Goal: Transaction & Acquisition: Book appointment/travel/reservation

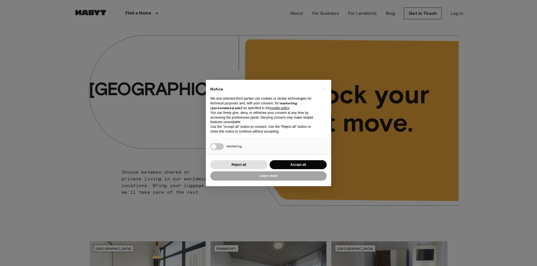
click at [508, 204] on div "Brussels ​ ​ Choose between shared or private living in our worldwide locations…" at bounding box center [268, 124] width 537 height 194
drag, startPoint x: 499, startPoint y: 128, endPoint x: 495, endPoint y: 129, distance: 4.5
click at [495, 165] on div "Hong Kong ​ ​ Choose between shared or private living in our worldwide location…" at bounding box center [268, 124] width 537 height 194
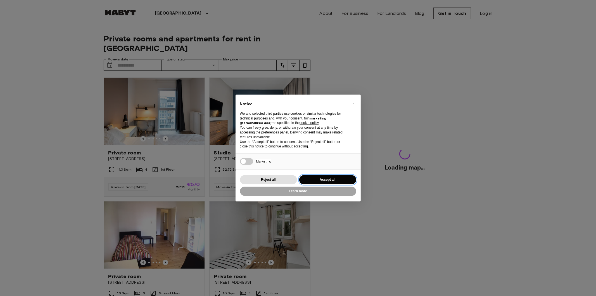
click at [329, 175] on button "Accept all" at bounding box center [327, 179] width 57 height 9
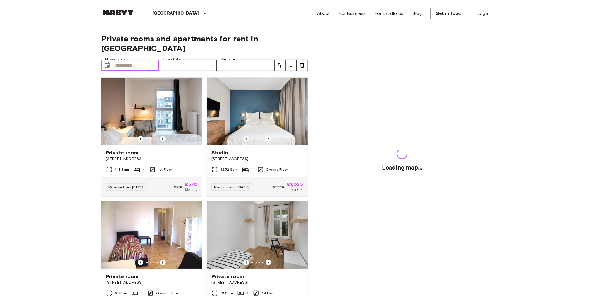
click at [132, 60] on input "Move-in date" at bounding box center [137, 65] width 44 height 11
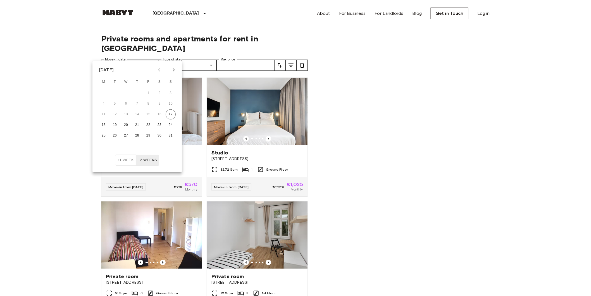
click at [174, 68] on icon "Next month" at bounding box center [173, 70] width 7 height 7
click at [103, 93] on button "1" at bounding box center [104, 93] width 10 height 10
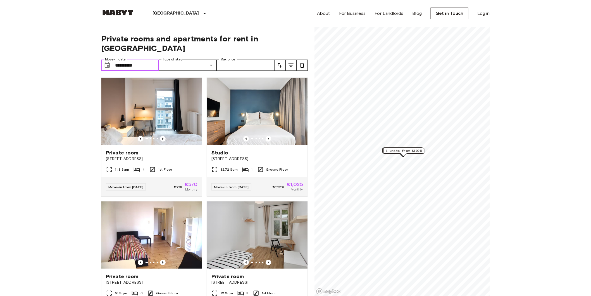
type input "**********"
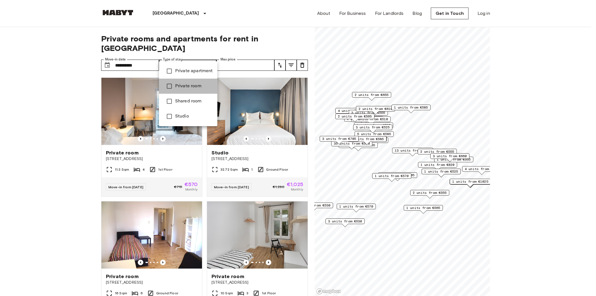
click at [196, 89] on span "Private room" at bounding box center [194, 86] width 38 height 7
type input "**********"
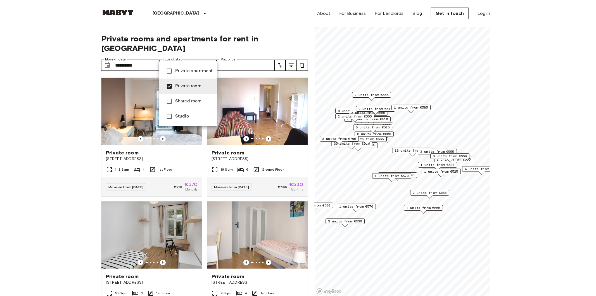
click at [256, 56] on div at bounding box center [298, 148] width 596 height 296
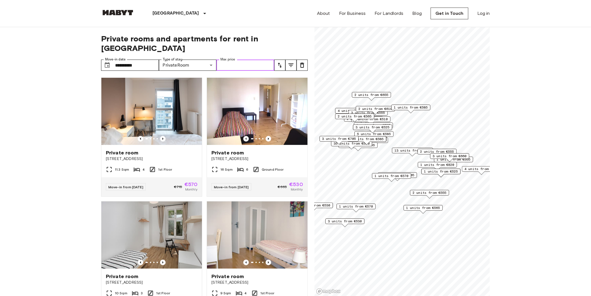
click at [255, 60] on input "Max price" at bounding box center [246, 65] width 58 height 11
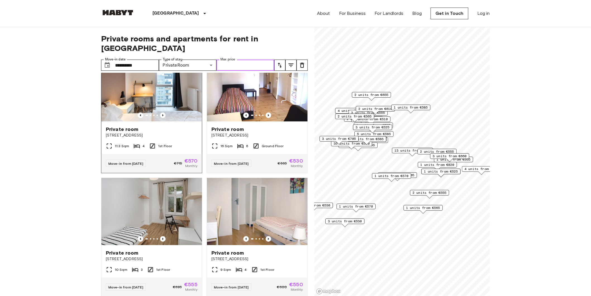
scroll to position [93, 0]
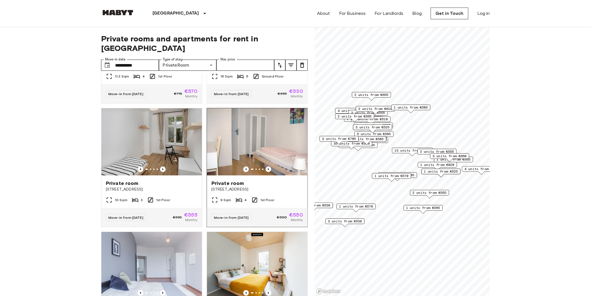
click at [281, 186] on span "Stromstraße 36" at bounding box center [258, 189] width 92 height 6
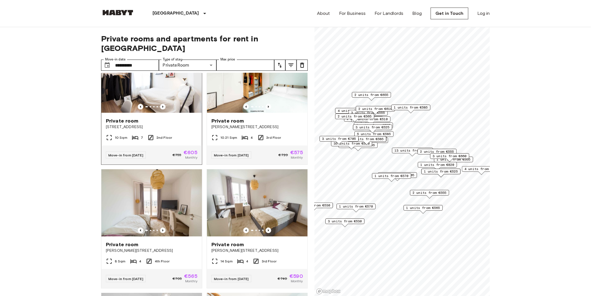
scroll to position [1453, 0]
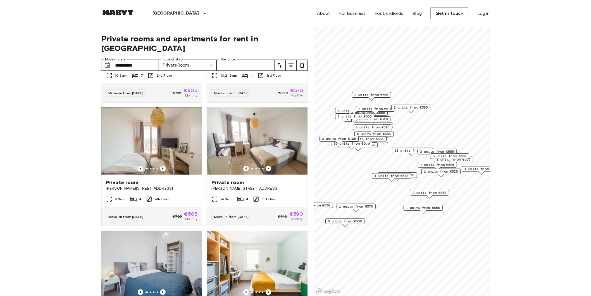
click at [157, 174] on img at bounding box center [151, 140] width 101 height 67
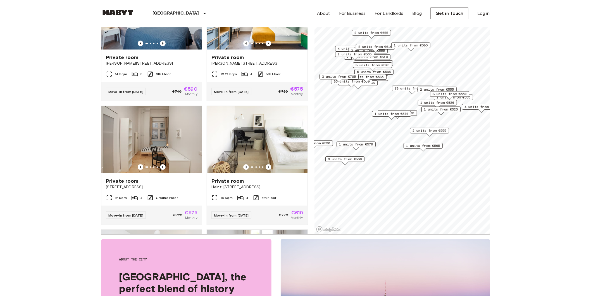
scroll to position [0, 0]
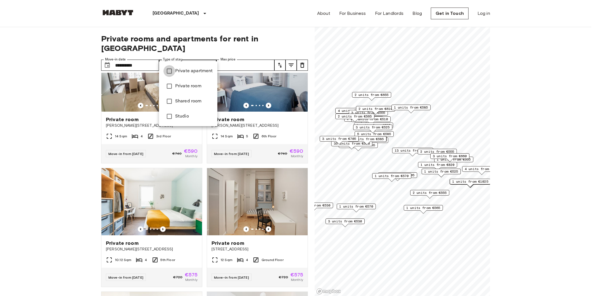
type input "**********"
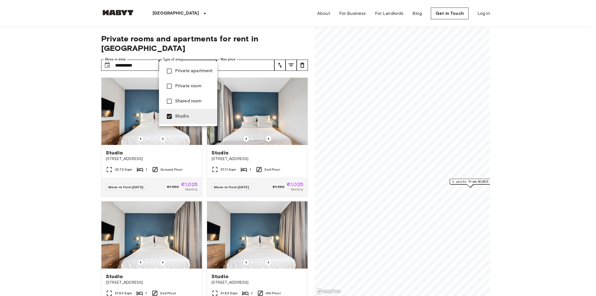
click at [63, 132] on div at bounding box center [298, 148] width 596 height 296
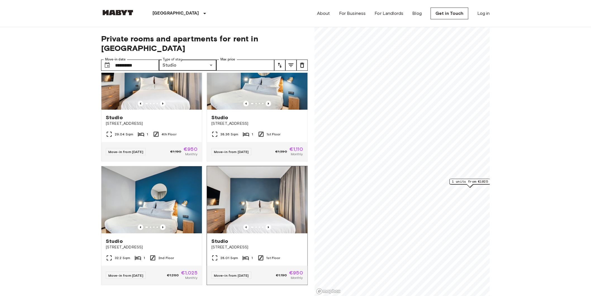
click at [272, 190] on img at bounding box center [257, 199] width 101 height 67
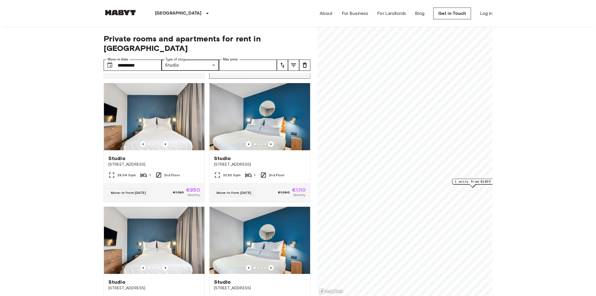
scroll to position [483, 0]
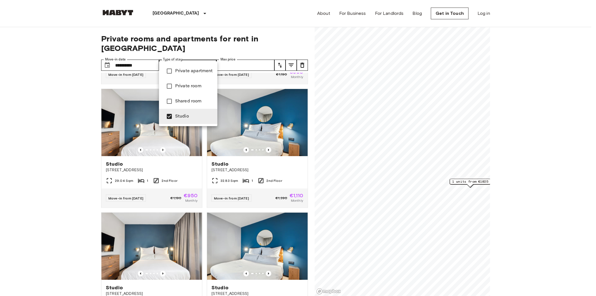
click at [185, 87] on span "Private room" at bounding box center [194, 86] width 38 height 7
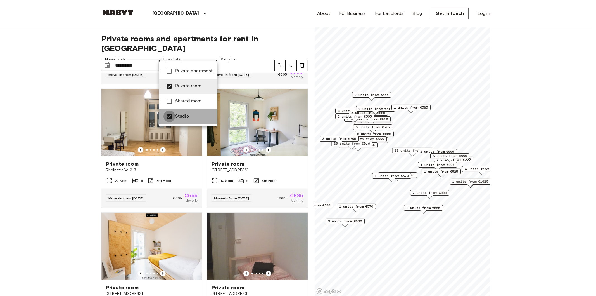
type input "**********"
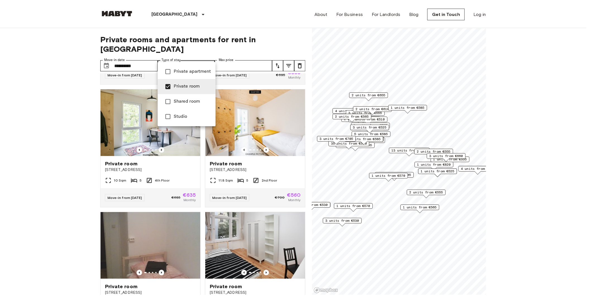
scroll to position [356, 0]
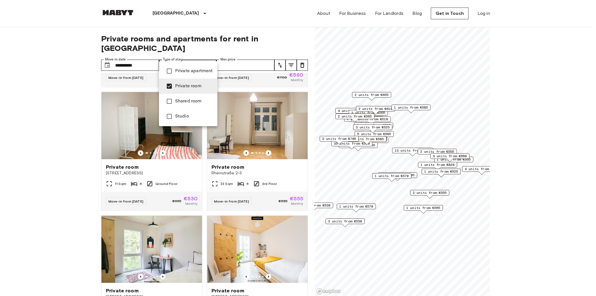
click at [0, 135] on div at bounding box center [298, 148] width 596 height 296
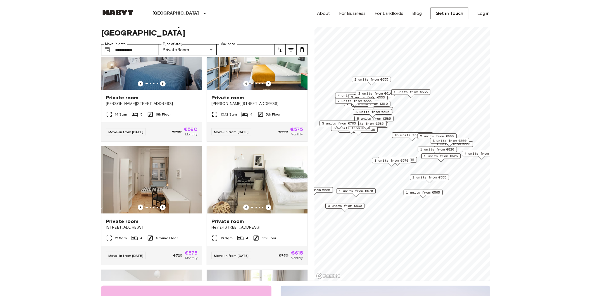
scroll to position [0, 0]
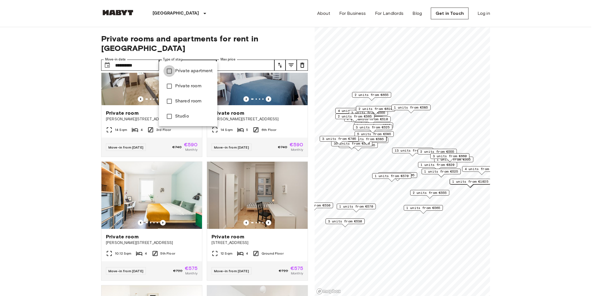
type input "**********"
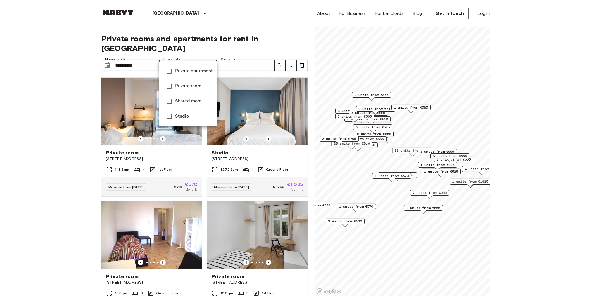
type input "******"
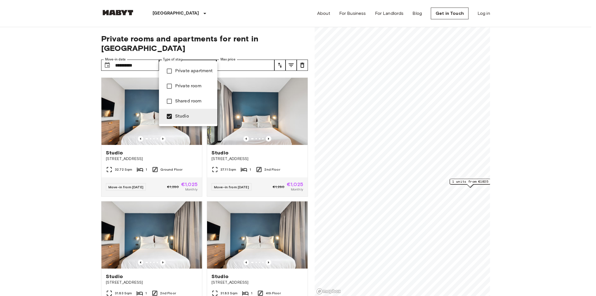
click at [71, 110] on div at bounding box center [298, 148] width 596 height 296
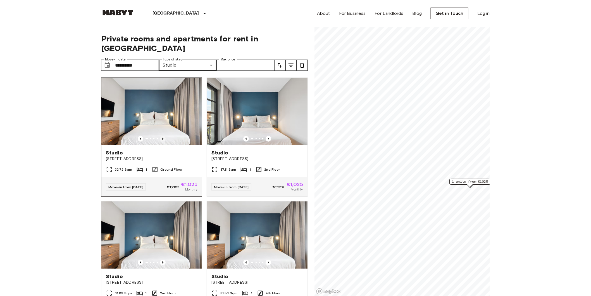
click at [161, 136] on icon "Previous image" at bounding box center [163, 139] width 6 height 6
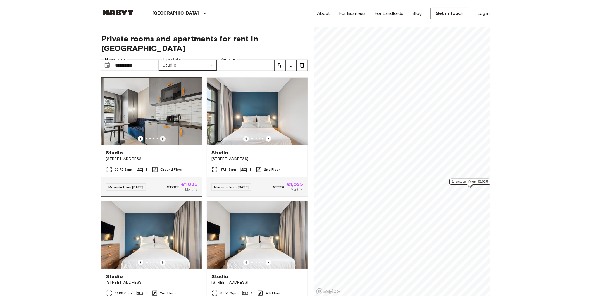
click at [162, 138] on icon "Previous image" at bounding box center [162, 139] width 1 height 2
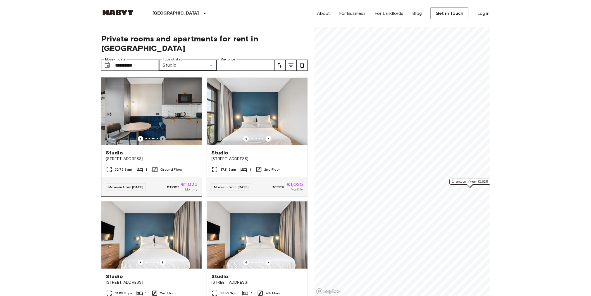
click at [162, 138] on icon "Previous image" at bounding box center [162, 139] width 1 height 2
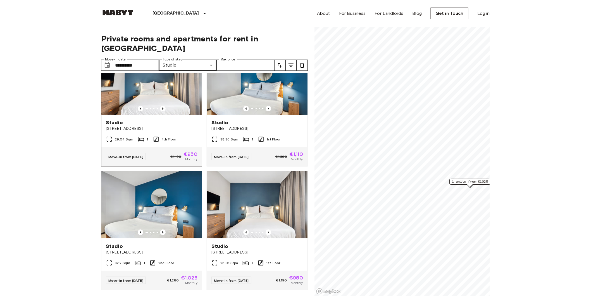
scroll to position [638, 0]
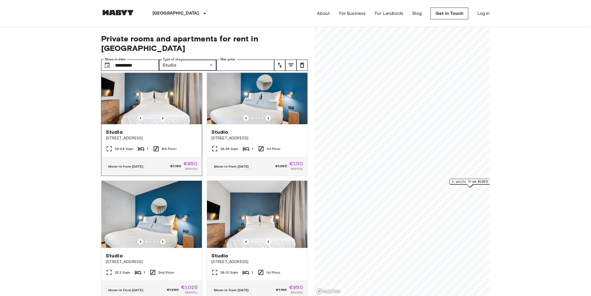
click at [168, 93] on img at bounding box center [151, 90] width 101 height 67
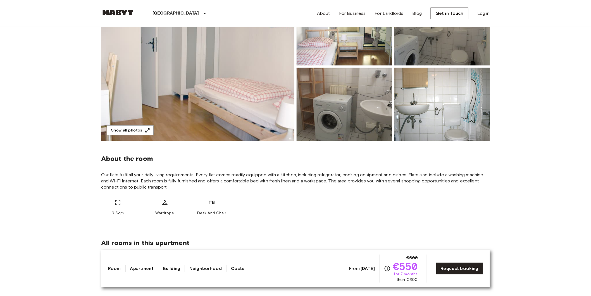
scroll to position [93, 0]
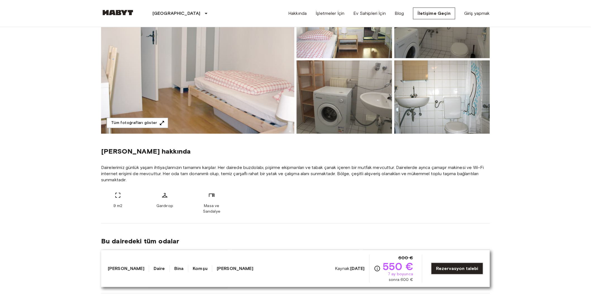
click at [144, 178] on span "Dairelerimiz günlük yaşam ihtiyaçlarınızın tamamını karşılar. Her dairede buzdo…" at bounding box center [295, 173] width 389 height 18
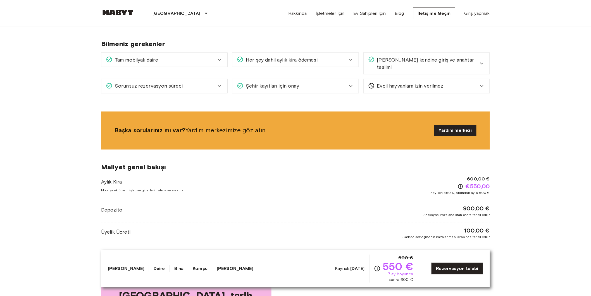
scroll to position [373, 0]
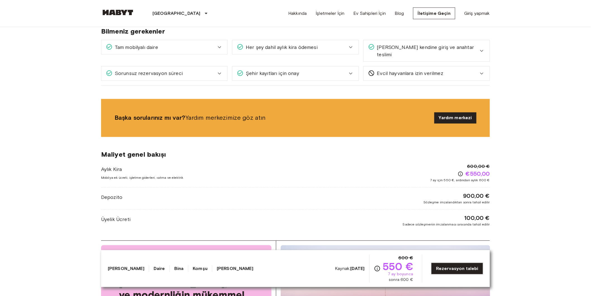
click at [217, 269] on font "Maliyetler" at bounding box center [235, 268] width 37 height 5
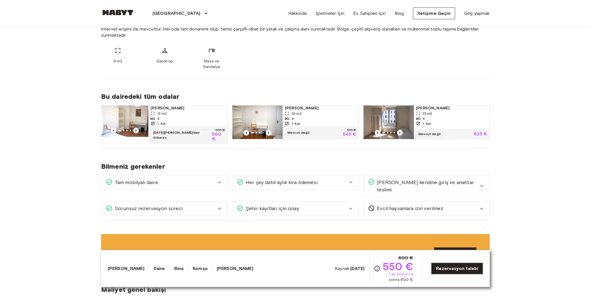
scroll to position [248, 0]
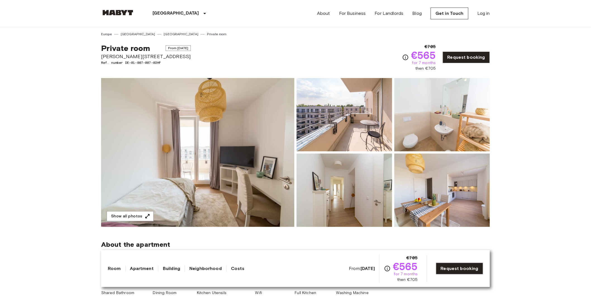
click at [205, 134] on img at bounding box center [197, 152] width 193 height 149
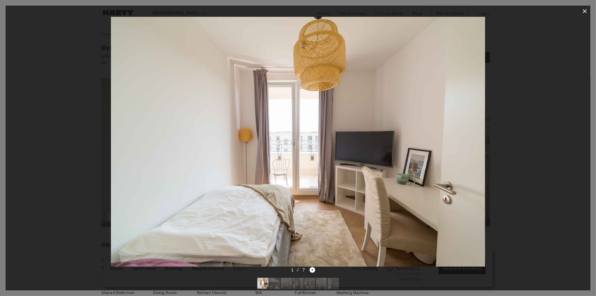
click at [529, 131] on div at bounding box center [298, 142] width 585 height 250
drag, startPoint x: 314, startPoint y: 264, endPoint x: 310, endPoint y: 273, distance: 9.8
click at [314, 264] on img at bounding box center [298, 142] width 375 height 250
click at [311, 270] on icon "Next image" at bounding box center [313, 270] width 6 height 6
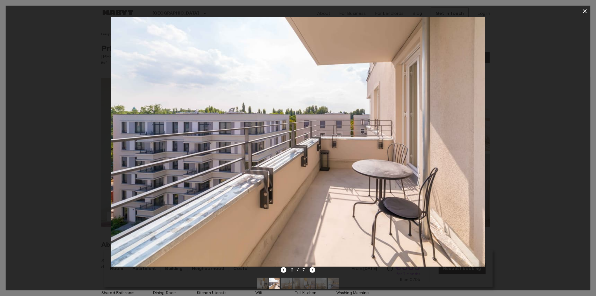
click at [309, 270] on div "2 / 7" at bounding box center [298, 269] width 34 height 7
click at [312, 270] on icon "Next image" at bounding box center [312, 270] width 1 height 2
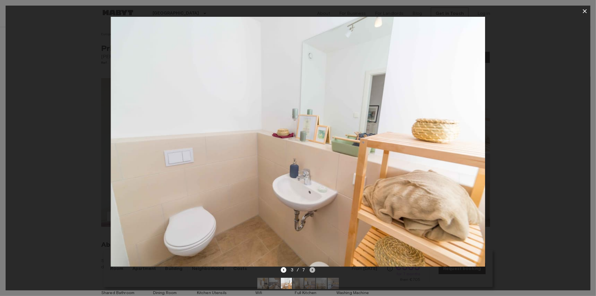
click at [312, 269] on icon "Next image" at bounding box center [313, 270] width 6 height 6
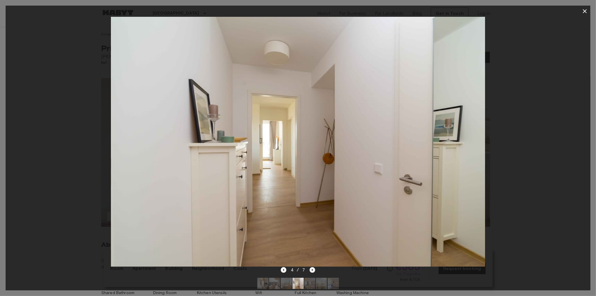
click at [312, 269] on icon "Next image" at bounding box center [313, 270] width 6 height 6
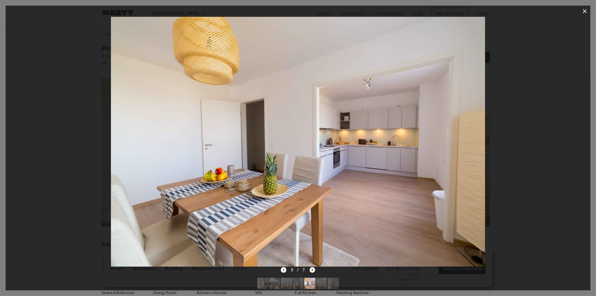
click at [312, 269] on icon "Next image" at bounding box center [313, 270] width 6 height 6
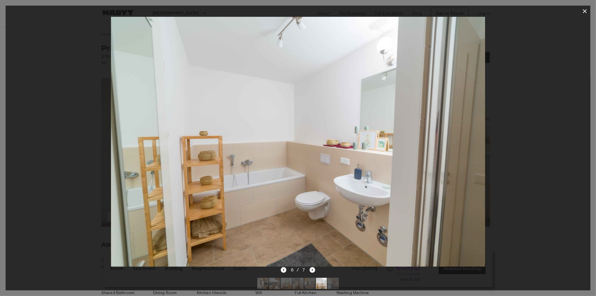
click at [312, 268] on icon "Next image" at bounding box center [313, 270] width 6 height 6
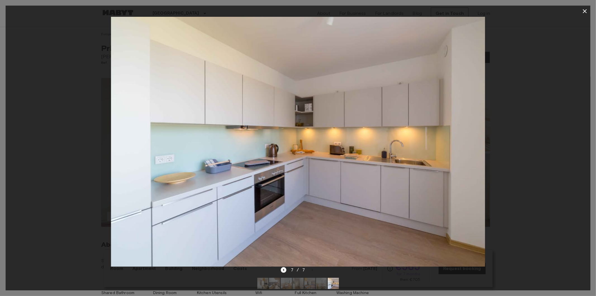
click at [584, 12] on icon "button" at bounding box center [585, 11] width 7 height 7
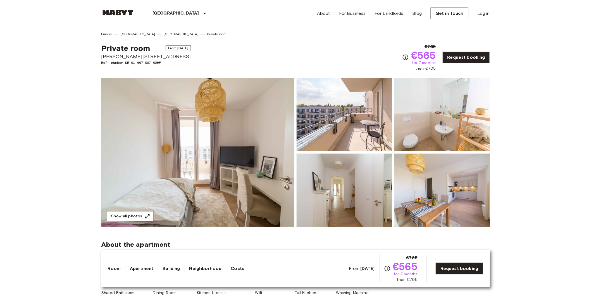
scroll to position [124, 0]
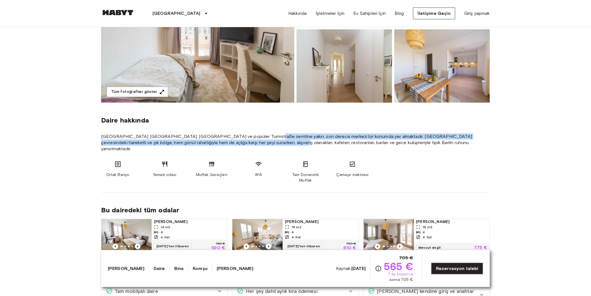
click at [250, 139] on span "Berlin'in kalbinde, Berlin Merkez İstasyonu'na ve popüler Turmstraße semtine ya…" at bounding box center [295, 142] width 389 height 18
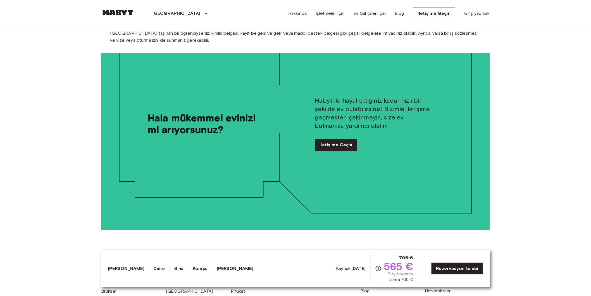
scroll to position [888, 0]
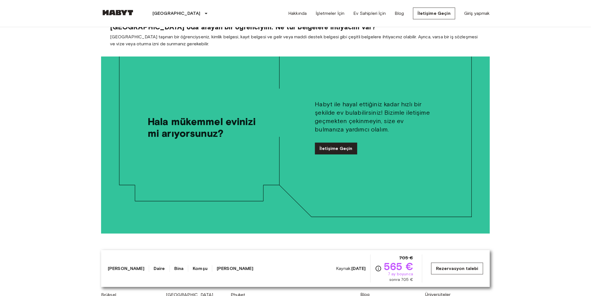
click at [457, 271] on font "Rezervasyon talebi" at bounding box center [457, 268] width 42 height 5
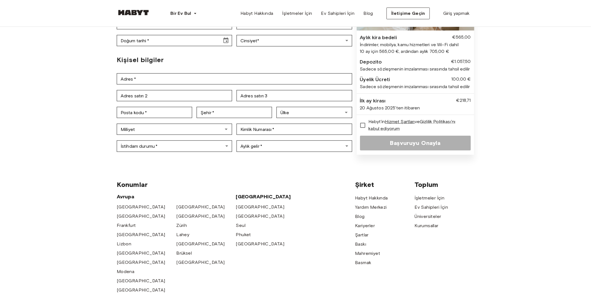
scroll to position [124, 0]
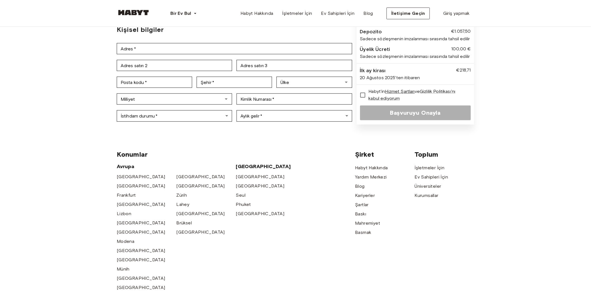
click at [252, 122] on div "İstihdam durumu   * ​ İstihdam durumu   * Aylık gelir   * ​ Aylık gelir   *" at bounding box center [235, 115] width 236 height 17
click at [252, 120] on body "Bir Ev Bul Avrupa Amsterdam Berlin Frankfurt Hamburg Lizbon Madrid Milano Moden…" at bounding box center [295, 132] width 591 height 513
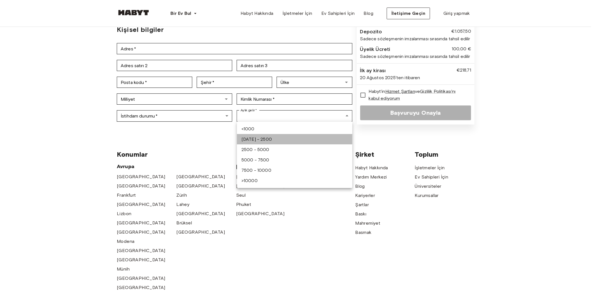
click at [257, 136] on font "1000 - 2500" at bounding box center [256, 138] width 30 height 5
type input "**********"
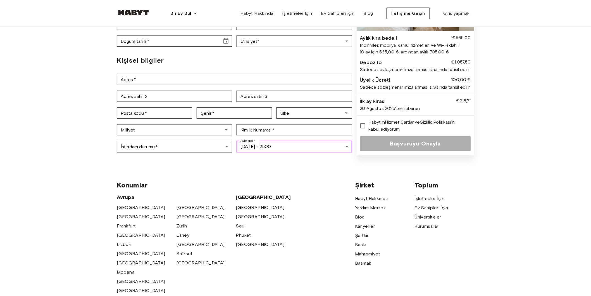
scroll to position [93, 0]
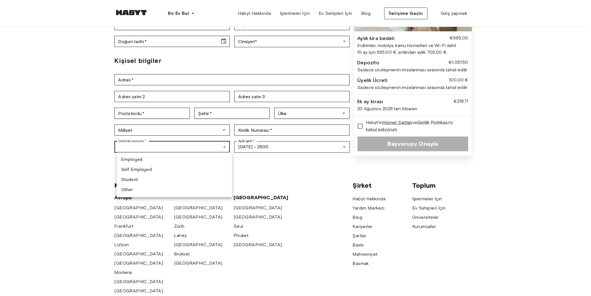
click at [143, 143] on body "**********" at bounding box center [295, 163] width 591 height 513
click at [132, 178] on font "Öğrenci" at bounding box center [129, 180] width 16 height 5
type input "*******"
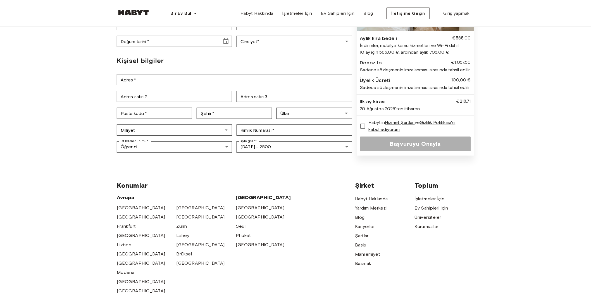
click at [84, 153] on div "**********" at bounding box center [295, 46] width 591 height 225
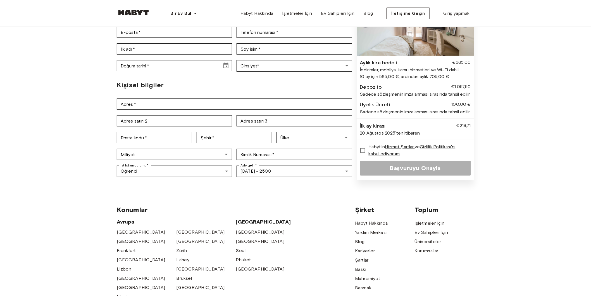
scroll to position [31, 0]
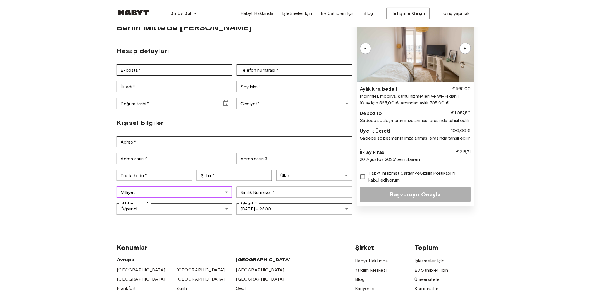
click at [148, 193] on input "Milliyet" at bounding box center [170, 192] width 103 height 8
type input "*"
click at [70, 96] on div "**********" at bounding box center [295, 108] width 591 height 225
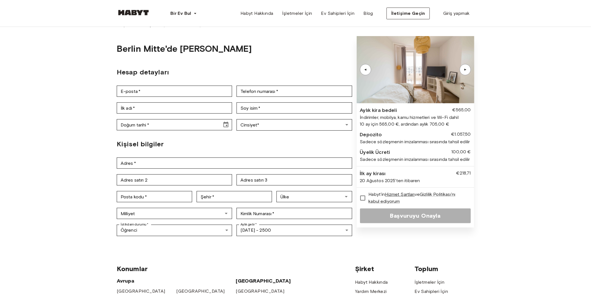
scroll to position [0, 0]
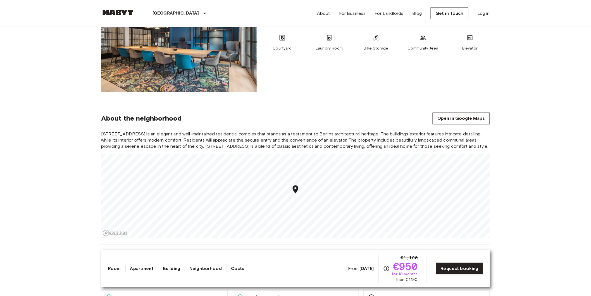
scroll to position [404, 0]
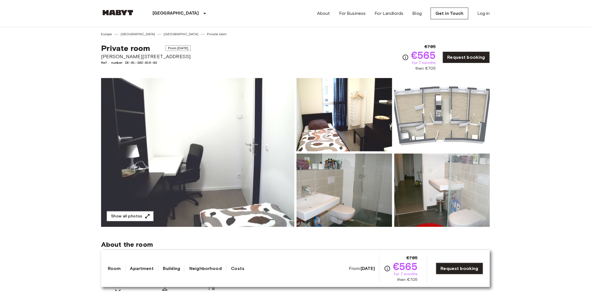
click at [341, 198] on img at bounding box center [345, 189] width 96 height 73
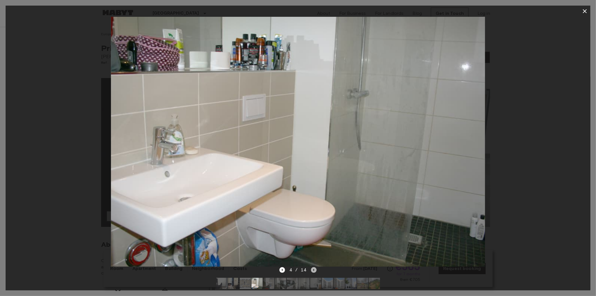
click at [315, 268] on icon "Next image" at bounding box center [314, 270] width 6 height 6
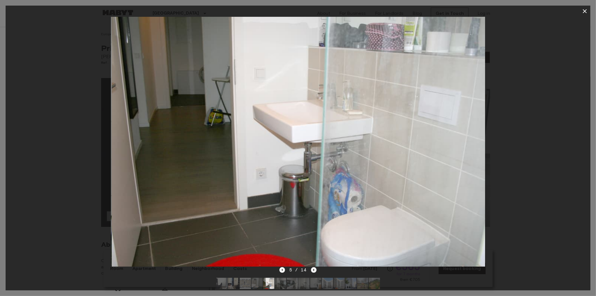
click at [315, 268] on icon "Next image" at bounding box center [314, 270] width 6 height 6
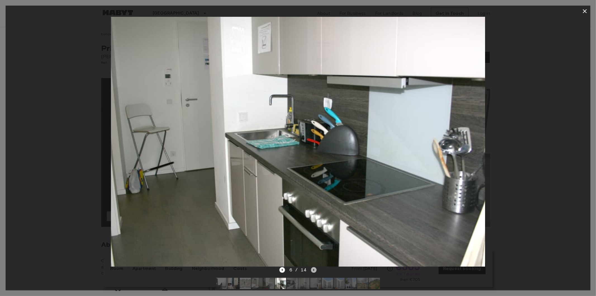
click at [315, 268] on icon "Next image" at bounding box center [314, 270] width 6 height 6
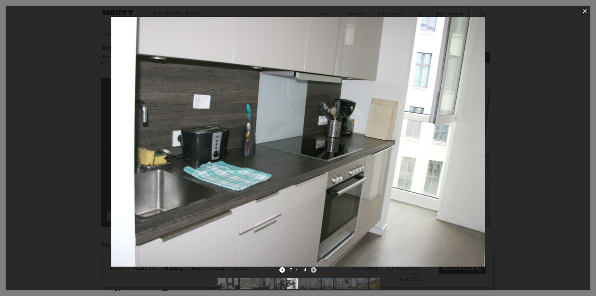
click at [315, 268] on icon "Next image" at bounding box center [314, 270] width 6 height 6
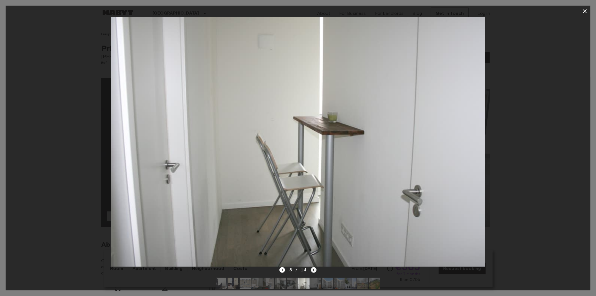
click at [315, 268] on icon "Next image" at bounding box center [314, 270] width 6 height 6
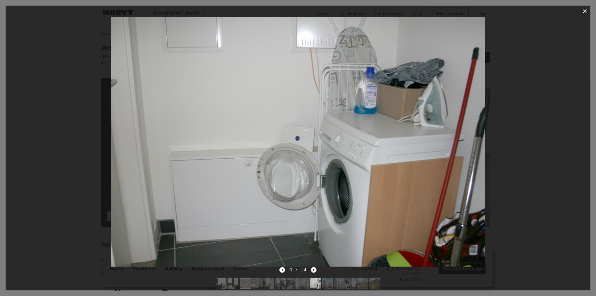
click at [315, 268] on icon "Next image" at bounding box center [314, 270] width 6 height 6
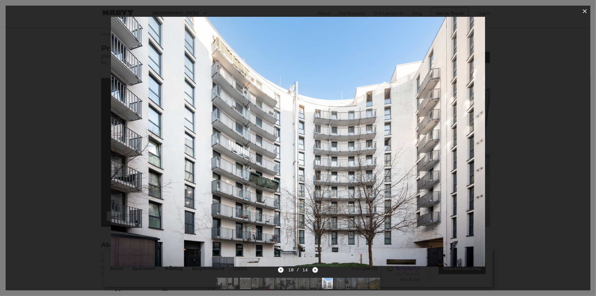
click at [315, 268] on icon "Next image" at bounding box center [315, 270] width 6 height 6
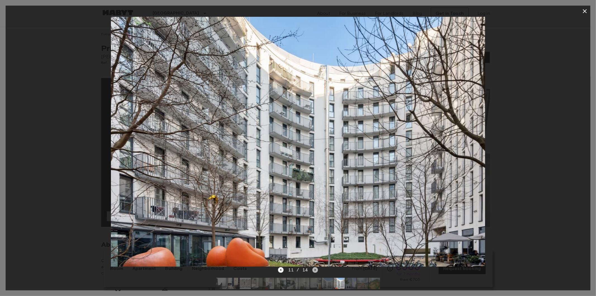
click at [315, 268] on icon "Next image" at bounding box center [315, 270] width 6 height 6
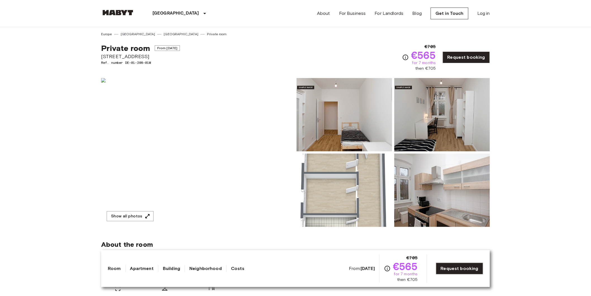
click at [336, 115] on img at bounding box center [345, 114] width 96 height 73
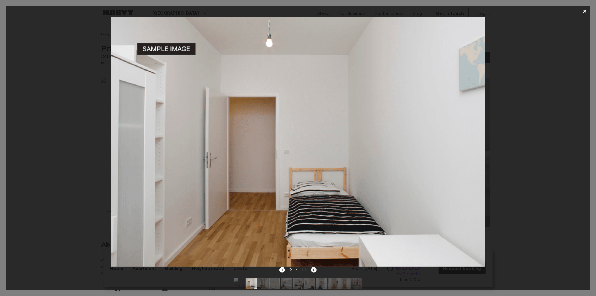
click at [314, 272] on icon "Next image" at bounding box center [314, 270] width 6 height 6
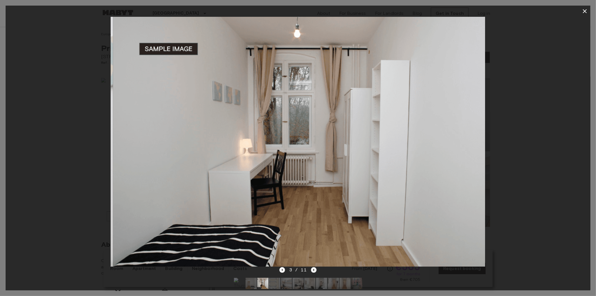
click at [314, 272] on icon "Next image" at bounding box center [314, 270] width 6 height 6
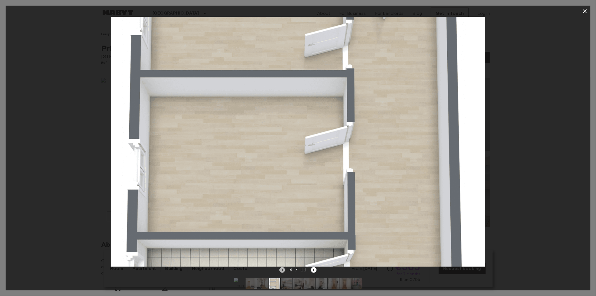
click at [284, 269] on icon "Previous image" at bounding box center [283, 270] width 6 height 6
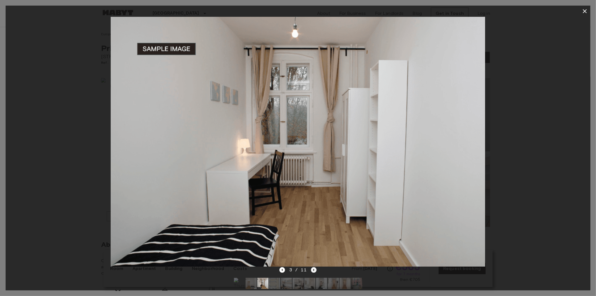
click at [314, 270] on icon "Next image" at bounding box center [314, 270] width 6 height 6
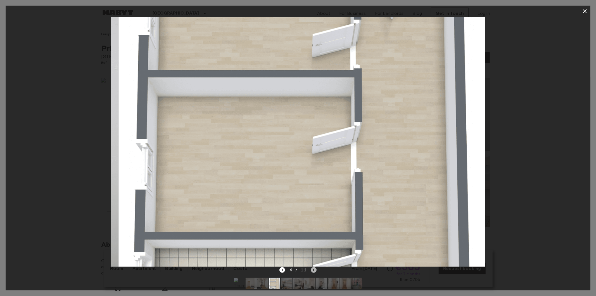
click at [314, 270] on icon "Next image" at bounding box center [314, 270] width 6 height 6
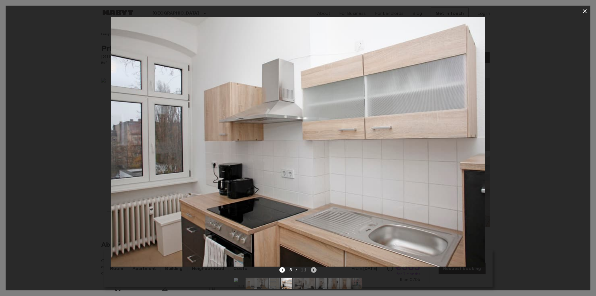
click at [314, 270] on icon "Next image" at bounding box center [314, 270] width 6 height 6
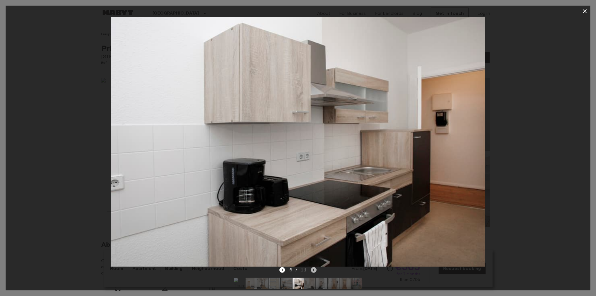
click at [314, 270] on icon "Next image" at bounding box center [314, 270] width 6 height 6
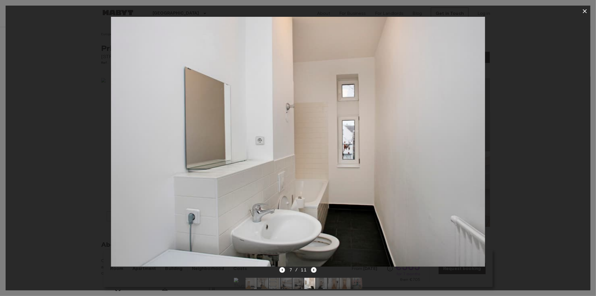
click at [314, 270] on icon "Next image" at bounding box center [314, 270] width 6 height 6
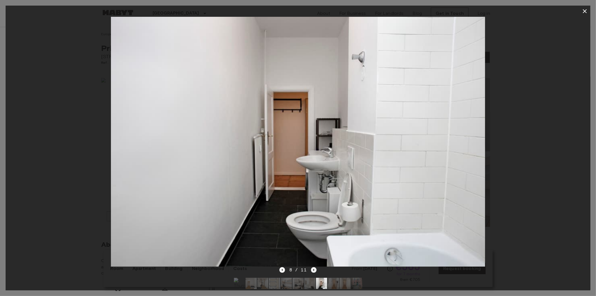
click at [314, 270] on icon "Next image" at bounding box center [314, 270] width 6 height 6
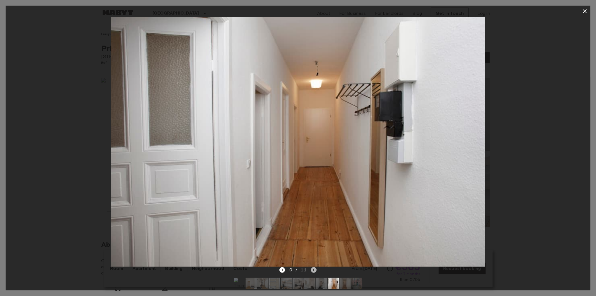
click at [312, 271] on icon "Next image" at bounding box center [314, 270] width 6 height 6
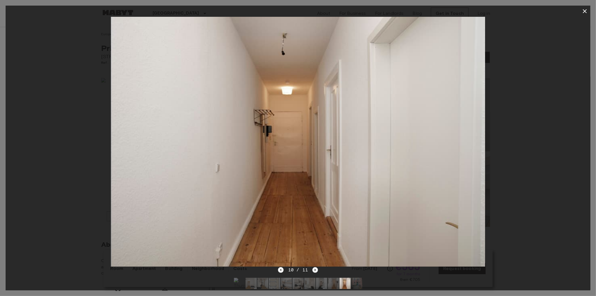
click at [314, 271] on icon "Next image" at bounding box center [315, 270] width 6 height 6
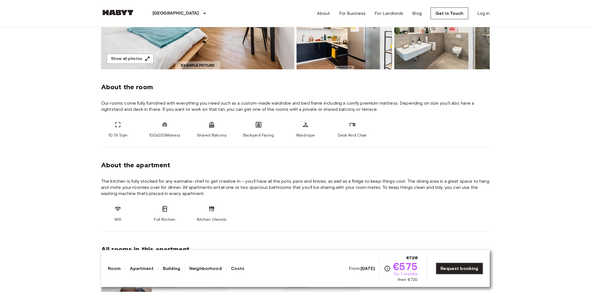
scroll to position [155, 0]
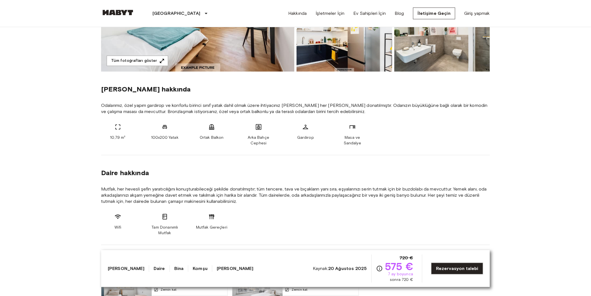
click at [195, 168] on section "[PERSON_NAME] hakkında Mutfak, her hevesli şefin yaratıcılığını konuşturabilece…" at bounding box center [295, 200] width 389 height 90
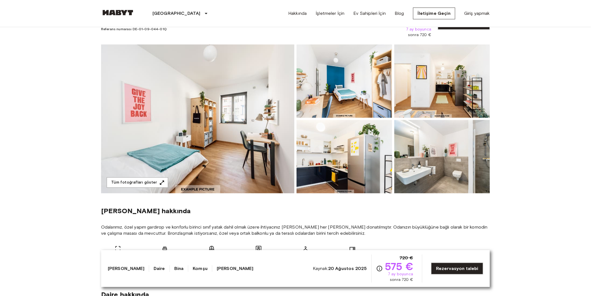
scroll to position [31, 0]
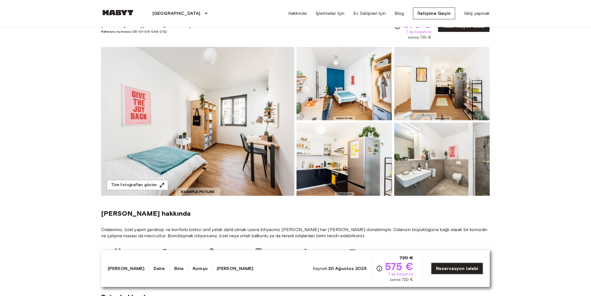
click at [245, 127] on img at bounding box center [197, 121] width 193 height 149
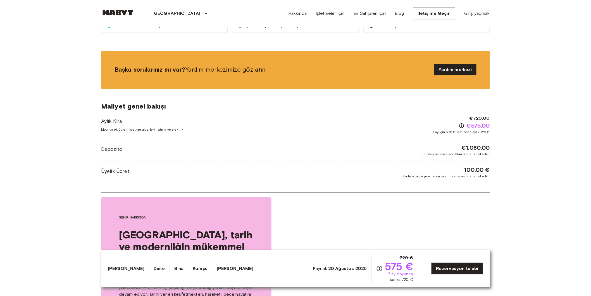
scroll to position [776, 0]
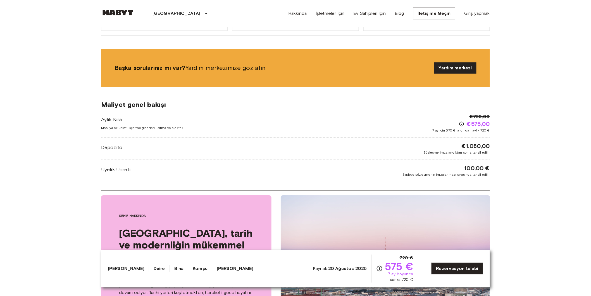
click at [549, 142] on body "[GEOGRAPHIC_DATA] [GEOGRAPHIC_DATA] [GEOGRAPHIC_DATA] [GEOGRAPHIC_DATA] Brüksel…" at bounding box center [295, 90] width 591 height 1732
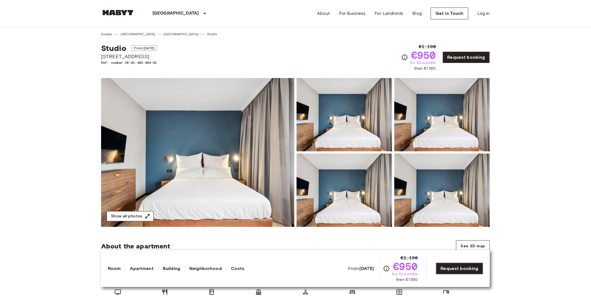
click at [135, 217] on button "Show all photos" at bounding box center [130, 216] width 47 height 10
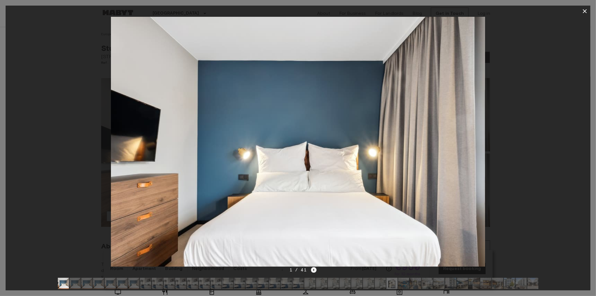
click at [314, 272] on icon "Next image" at bounding box center [314, 270] width 6 height 6
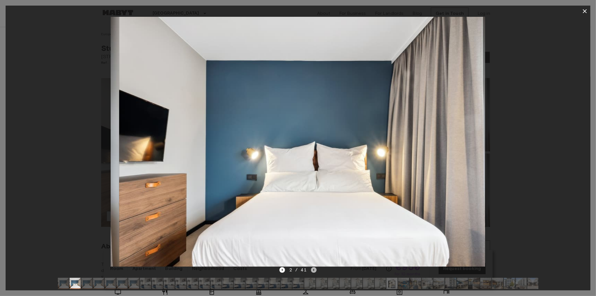
click at [314, 272] on icon "Next image" at bounding box center [314, 270] width 6 height 6
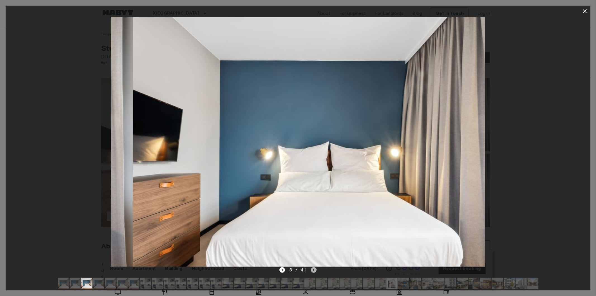
click at [314, 272] on icon "Next image" at bounding box center [314, 270] width 6 height 6
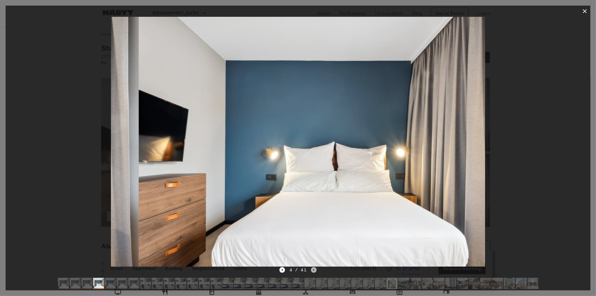
click at [314, 272] on icon "Next image" at bounding box center [314, 270] width 6 height 6
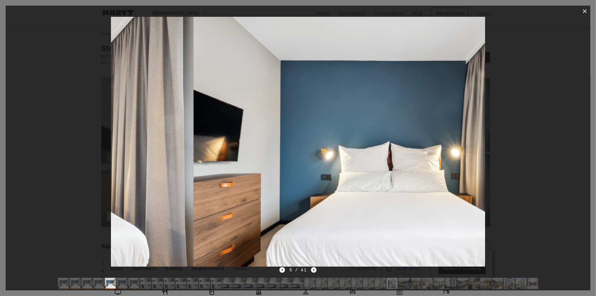
click at [314, 272] on icon "Next image" at bounding box center [314, 270] width 6 height 6
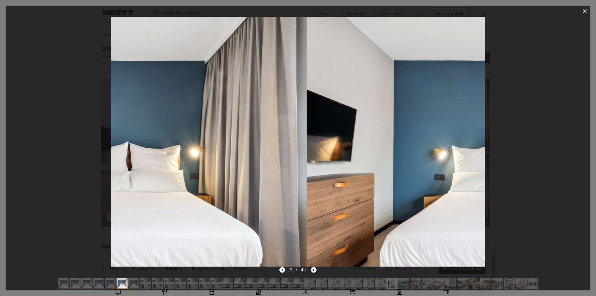
click at [314, 272] on icon "Next image" at bounding box center [314, 270] width 6 height 6
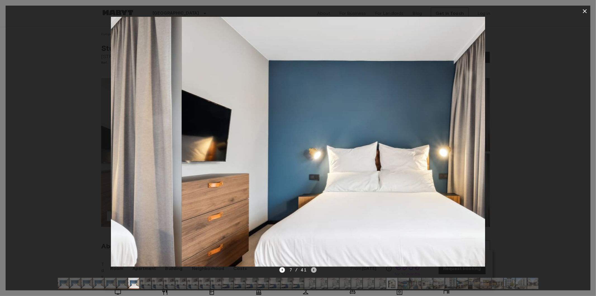
click at [314, 272] on icon "Next image" at bounding box center [314, 270] width 6 height 6
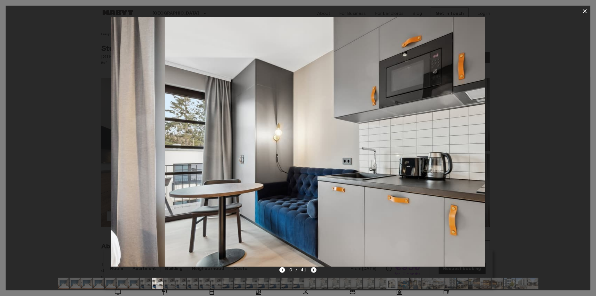
click at [314, 272] on icon "Next image" at bounding box center [314, 270] width 6 height 6
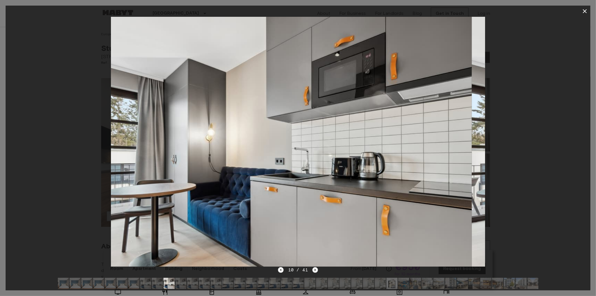
click at [314, 272] on icon "Next image" at bounding box center [315, 270] width 6 height 6
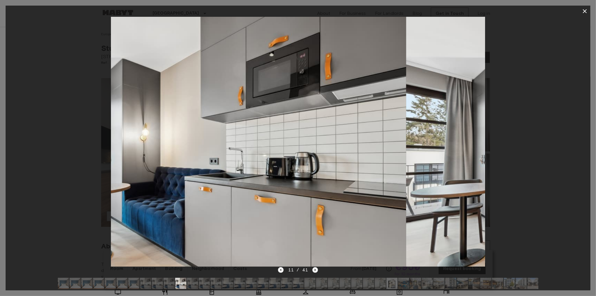
click at [314, 272] on icon "Next image" at bounding box center [315, 270] width 6 height 6
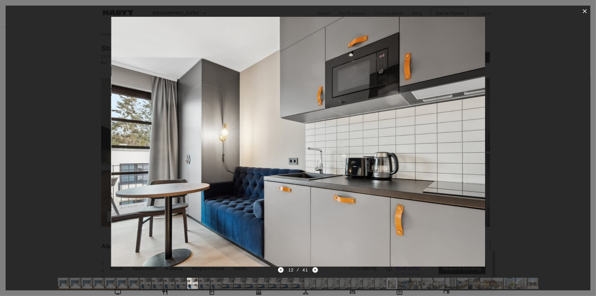
click at [314, 272] on icon "Next image" at bounding box center [315, 270] width 6 height 6
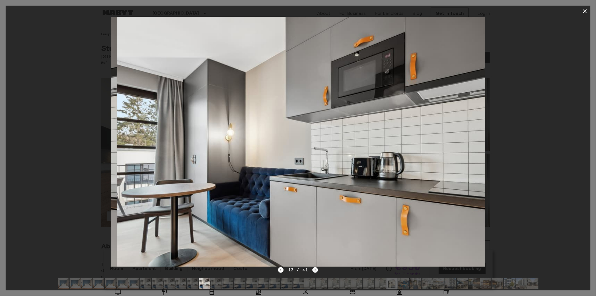
click at [314, 272] on icon "Next image" at bounding box center [315, 270] width 6 height 6
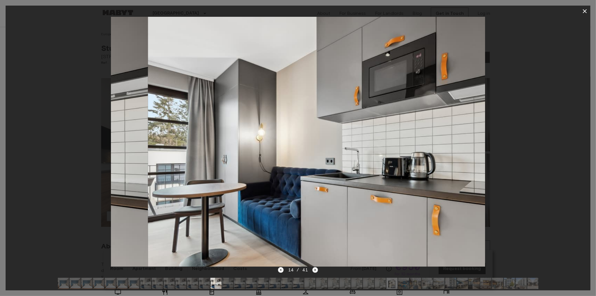
click at [314, 272] on icon "Next image" at bounding box center [315, 270] width 6 height 6
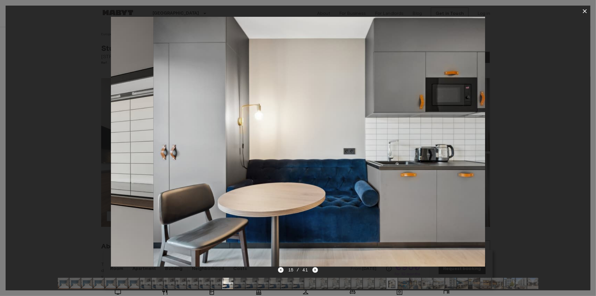
click at [314, 272] on icon "Next image" at bounding box center [315, 270] width 6 height 6
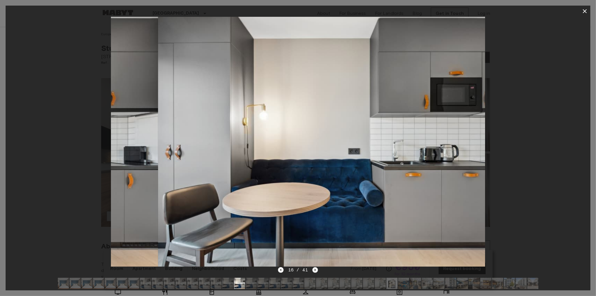
click at [314, 272] on icon "Next image" at bounding box center [315, 270] width 6 height 6
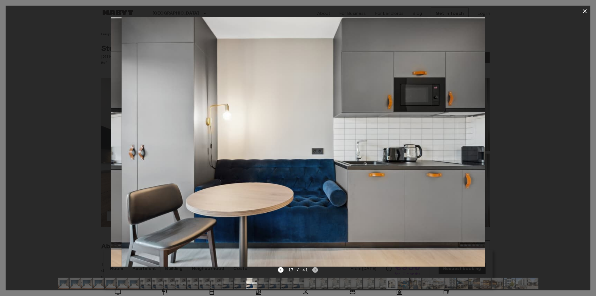
click at [314, 272] on icon "Next image" at bounding box center [315, 270] width 6 height 6
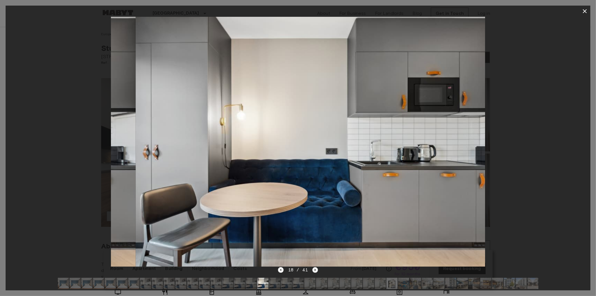
click at [314, 272] on icon "Next image" at bounding box center [315, 270] width 6 height 6
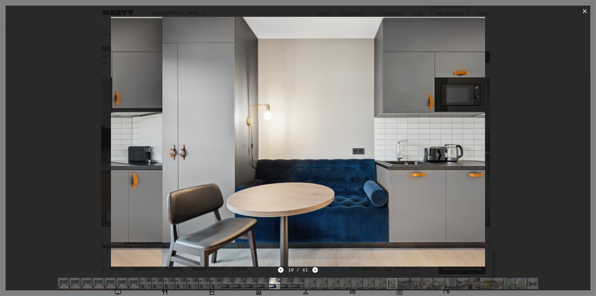
click at [314, 272] on icon "Next image" at bounding box center [315, 270] width 6 height 6
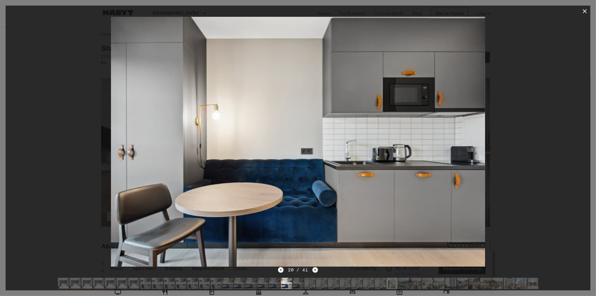
click at [314, 272] on icon "Next image" at bounding box center [315, 270] width 6 height 6
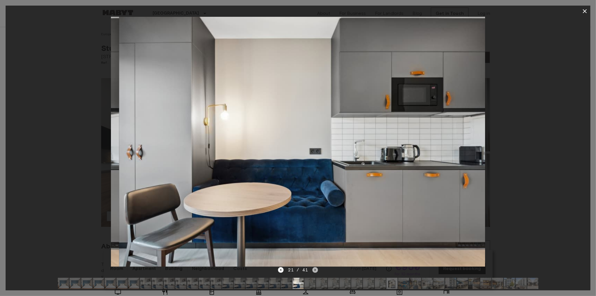
click at [314, 272] on icon "Next image" at bounding box center [315, 270] width 6 height 6
